Goal: Contribute content

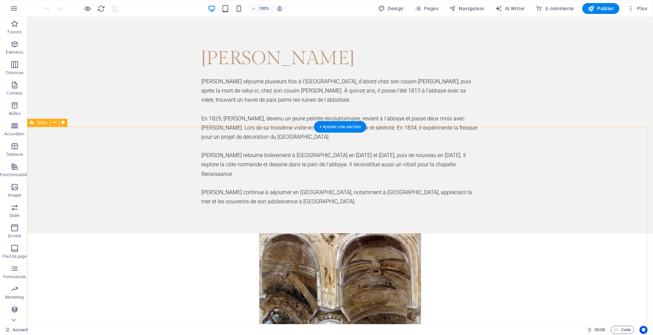
scroll to position [1874, 0]
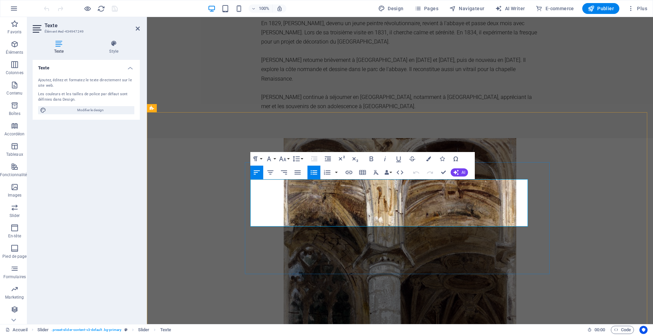
scroll to position [1939, 0]
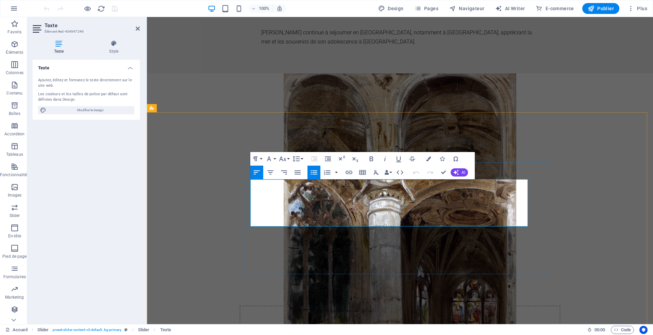
drag, startPoint x: 372, startPoint y: 212, endPoint x: 257, endPoint y: 185, distance: 118.5
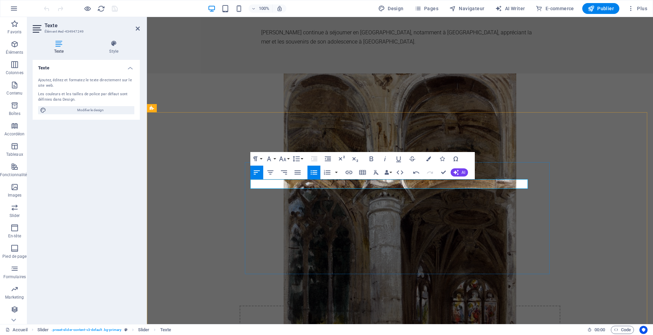
drag, startPoint x: 394, startPoint y: 180, endPoint x: 393, endPoint y: 184, distance: 4.5
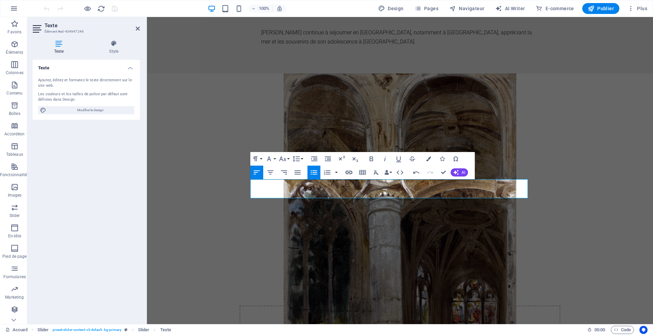
click at [348, 172] on icon "button" at bounding box center [349, 172] width 7 height 3
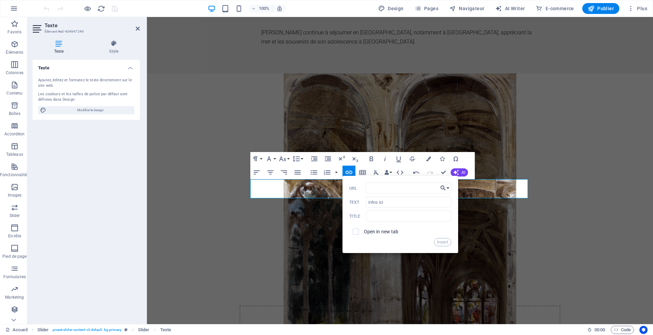
click at [446, 188] on icon "button" at bounding box center [443, 188] width 7 height 8
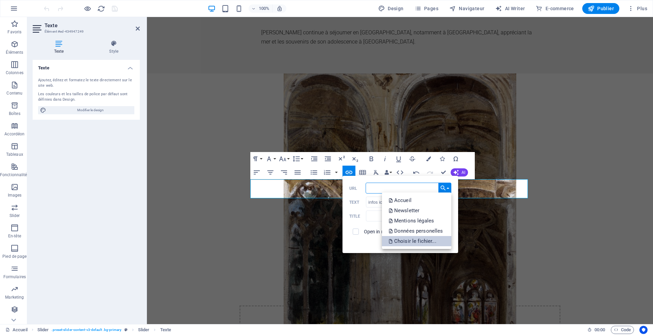
click at [419, 241] on p "Choisir le fichier..." at bounding box center [413, 241] width 49 height 10
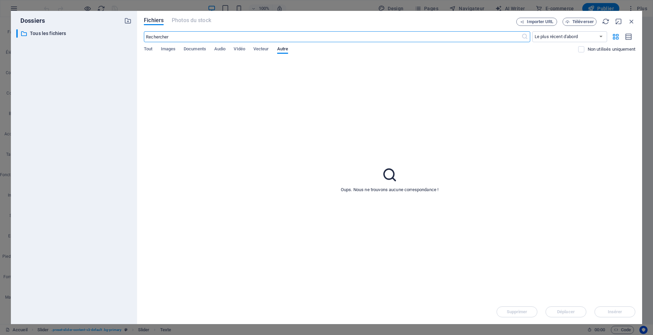
scroll to position [2347, 0]
click at [576, 20] on span "Téléverser" at bounding box center [583, 22] width 21 height 4
type input "[URL][DOMAIN_NAME]"
checkbox input "true"
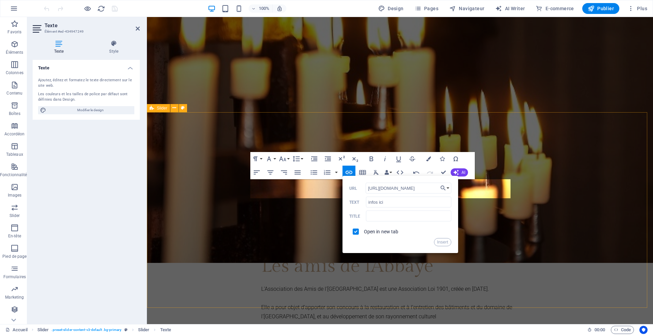
scroll to position [1939, 0]
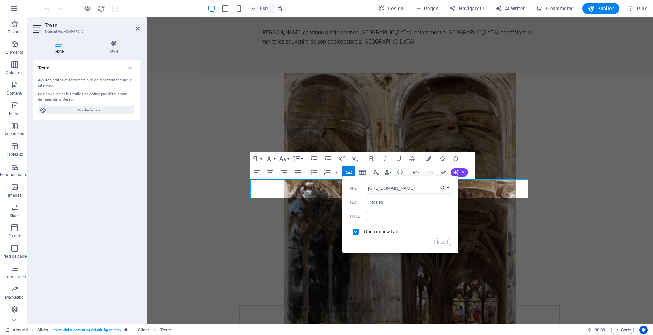
click at [395, 213] on input "text" at bounding box center [408, 216] width 85 height 11
click at [444, 240] on button "Insert" at bounding box center [442, 242] width 17 height 8
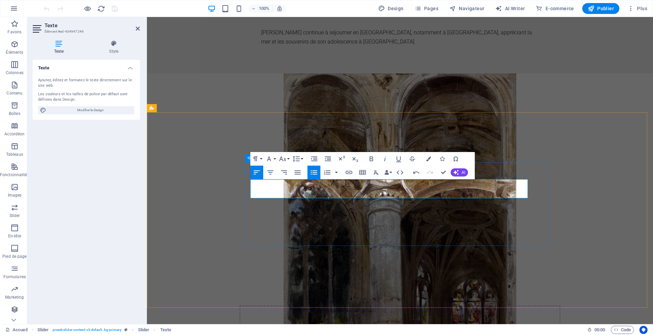
drag, startPoint x: 434, startPoint y: 192, endPoint x: 252, endPoint y: 192, distance: 181.7
click at [426, 156] on button "Colors" at bounding box center [428, 159] width 13 height 14
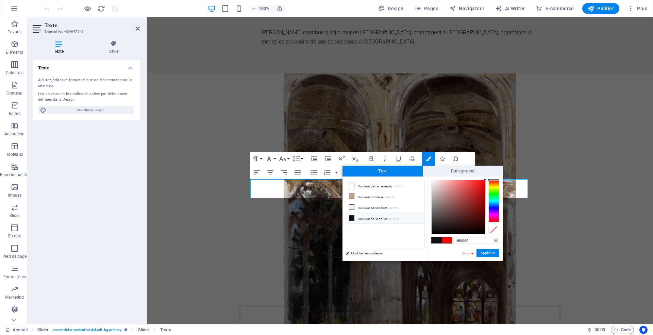
click at [367, 217] on li "Couleur de la police #111111" at bounding box center [385, 218] width 78 height 11
type input "#111111"
drag, startPoint x: 485, startPoint y: 254, endPoint x: 325, endPoint y: 234, distance: 160.5
click at [485, 254] on button "Appliquer" at bounding box center [488, 253] width 23 height 8
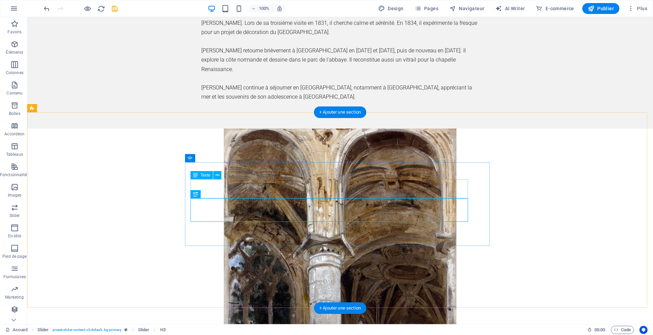
drag, startPoint x: 249, startPoint y: 193, endPoint x: 280, endPoint y: 194, distance: 31.0
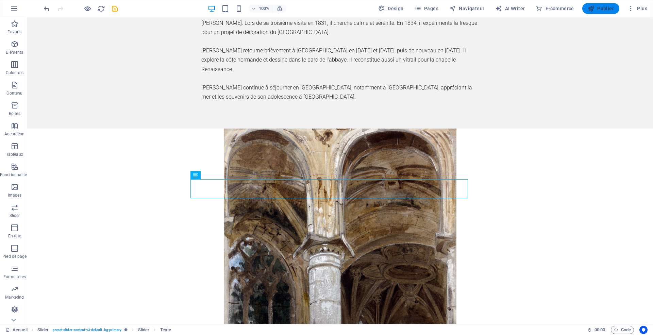
click at [604, 9] on span "Publier" at bounding box center [601, 8] width 26 height 7
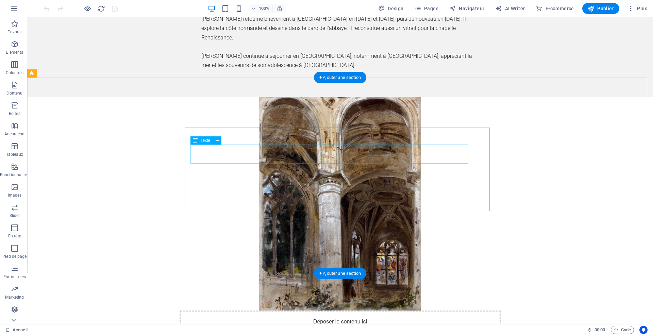
scroll to position [1909, 0]
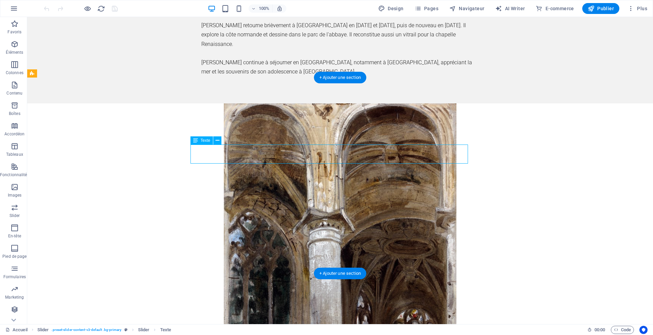
scroll to position [1974, 0]
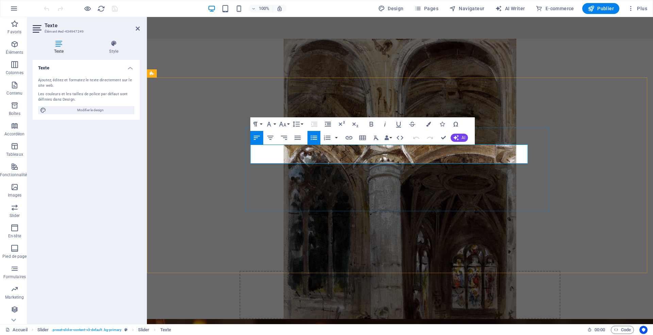
drag, startPoint x: 371, startPoint y: 159, endPoint x: 310, endPoint y: 157, distance: 61.0
click at [428, 121] on button "Colors" at bounding box center [428, 124] width 13 height 14
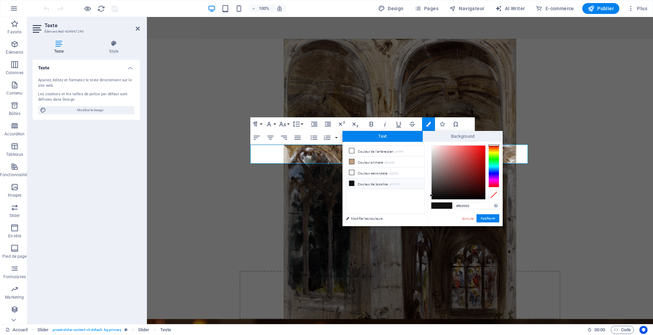
type input "#ff0000"
drag, startPoint x: 479, startPoint y: 158, endPoint x: 499, endPoint y: 130, distance: 33.2
click at [499, 130] on body "abbaye-de-valmont.org Accueil Favoris Éléments Colonnes Contenu Boîtes Accordéo…" at bounding box center [326, 167] width 653 height 335
click at [489, 217] on button "Appliquer" at bounding box center [488, 218] width 23 height 8
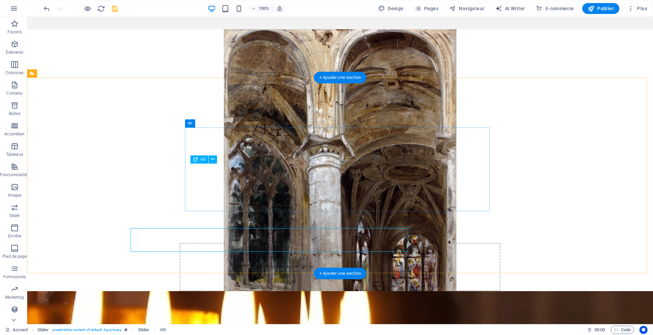
scroll to position [1909, 0]
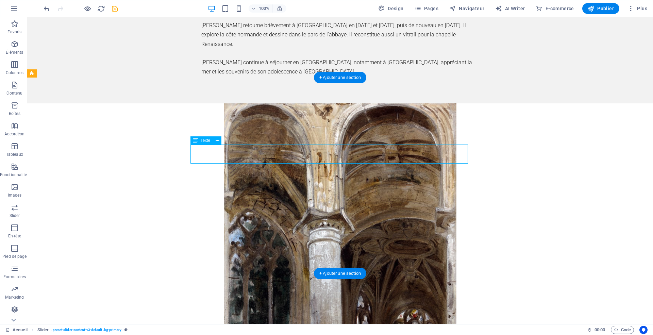
scroll to position [1974, 0]
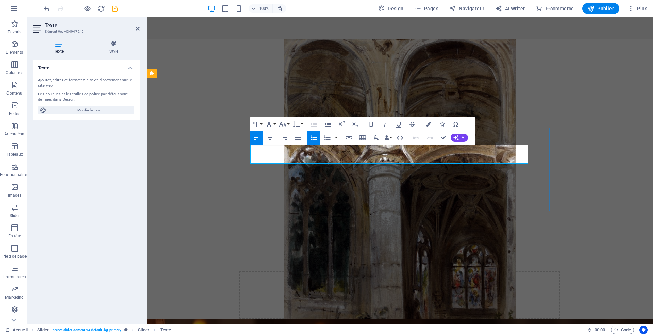
drag, startPoint x: 396, startPoint y: 159, endPoint x: 412, endPoint y: 157, distance: 16.8
click at [400, 123] on icon "button" at bounding box center [399, 124] width 8 height 8
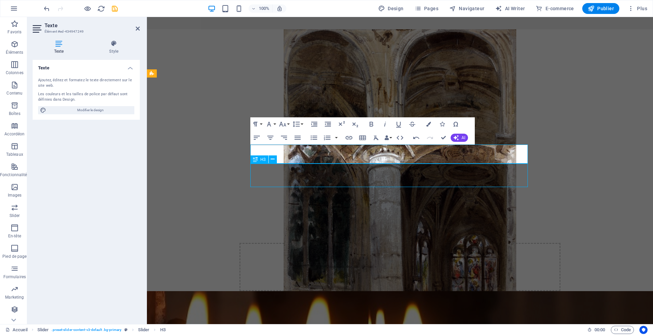
scroll to position [1909, 0]
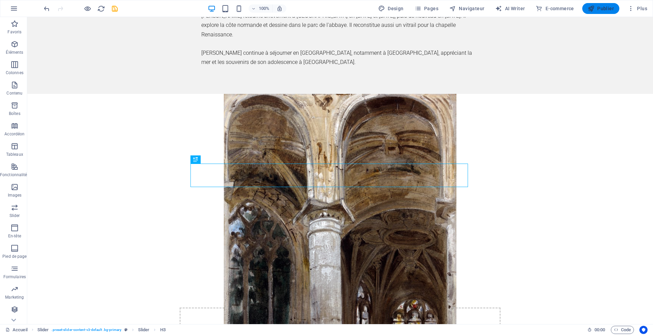
click at [607, 9] on span "Publier" at bounding box center [601, 8] width 26 height 7
